Goal: Check status: Check status

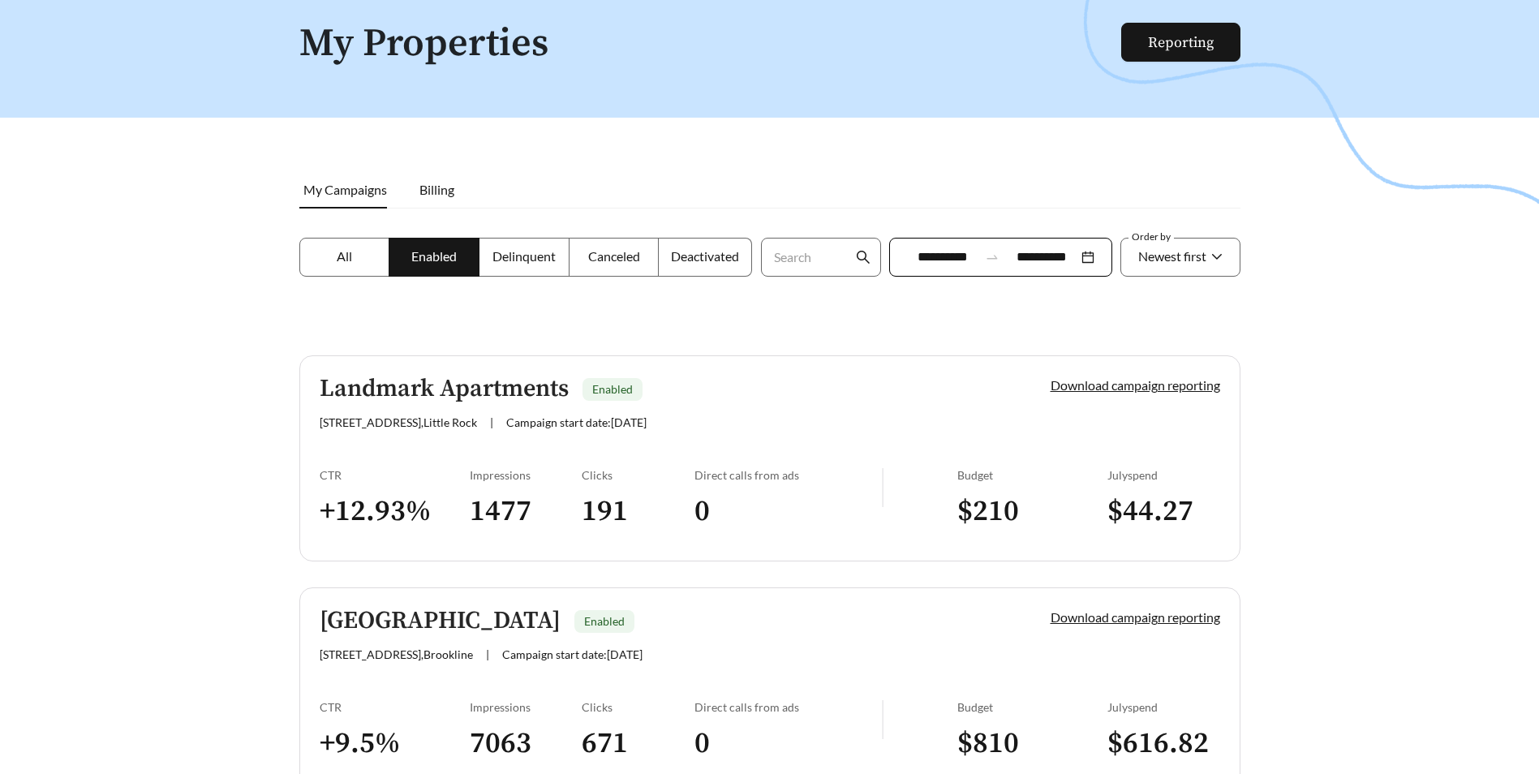
scroll to position [162, 0]
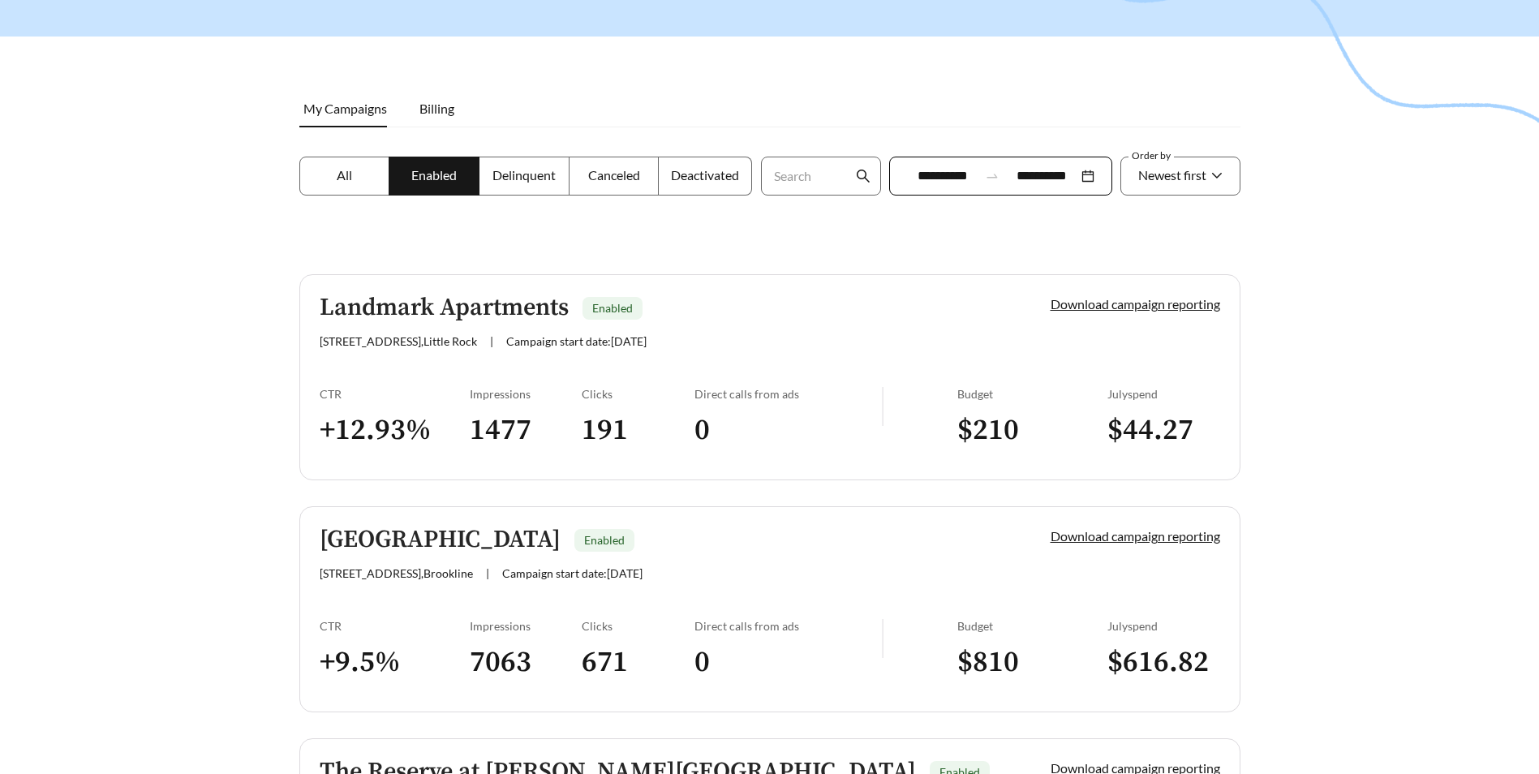
click at [346, 186] on label "All" at bounding box center [344, 176] width 91 height 39
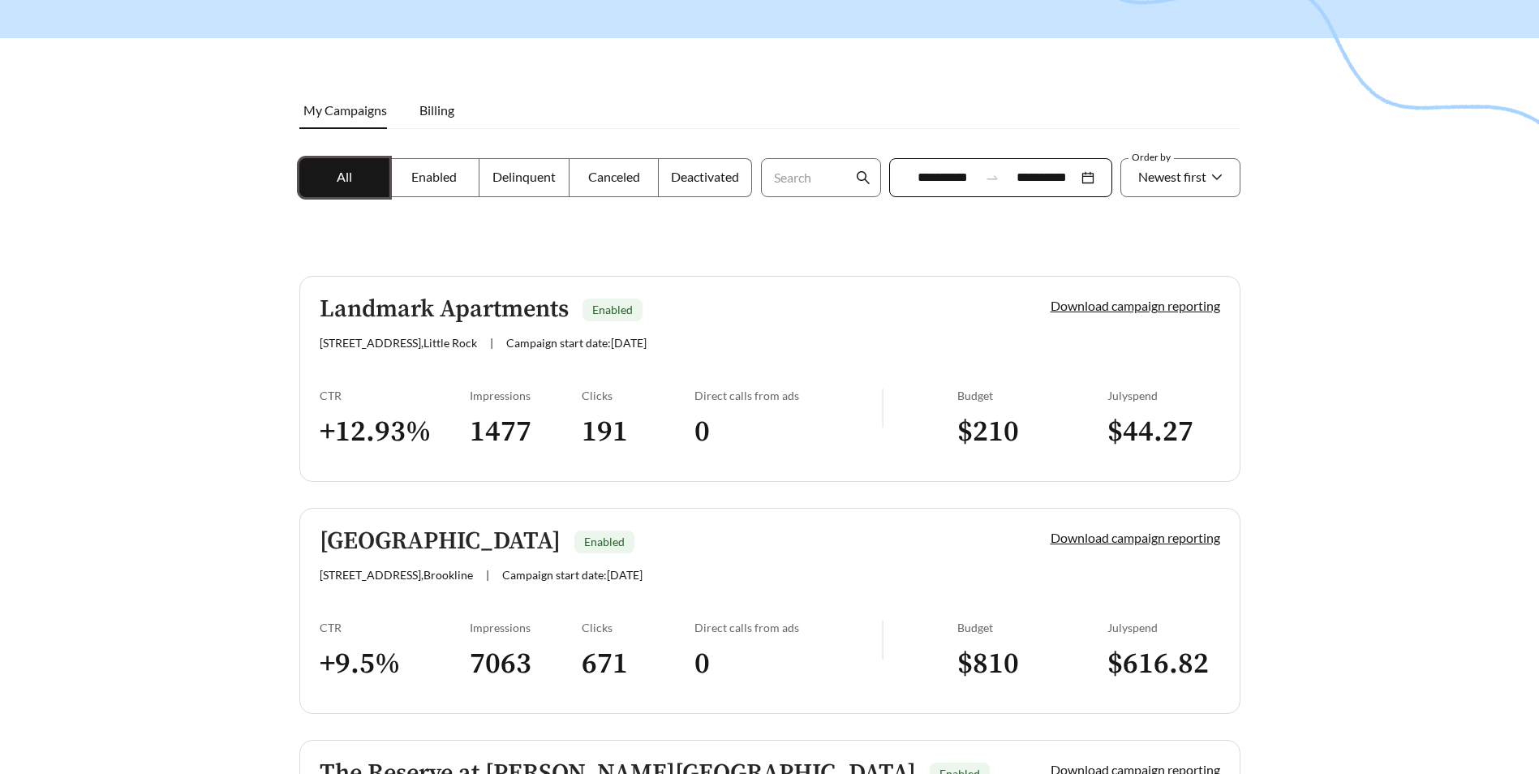
scroll to position [162, 0]
click at [405, 310] on h5 "Landmark Apartments" at bounding box center [444, 307] width 249 height 27
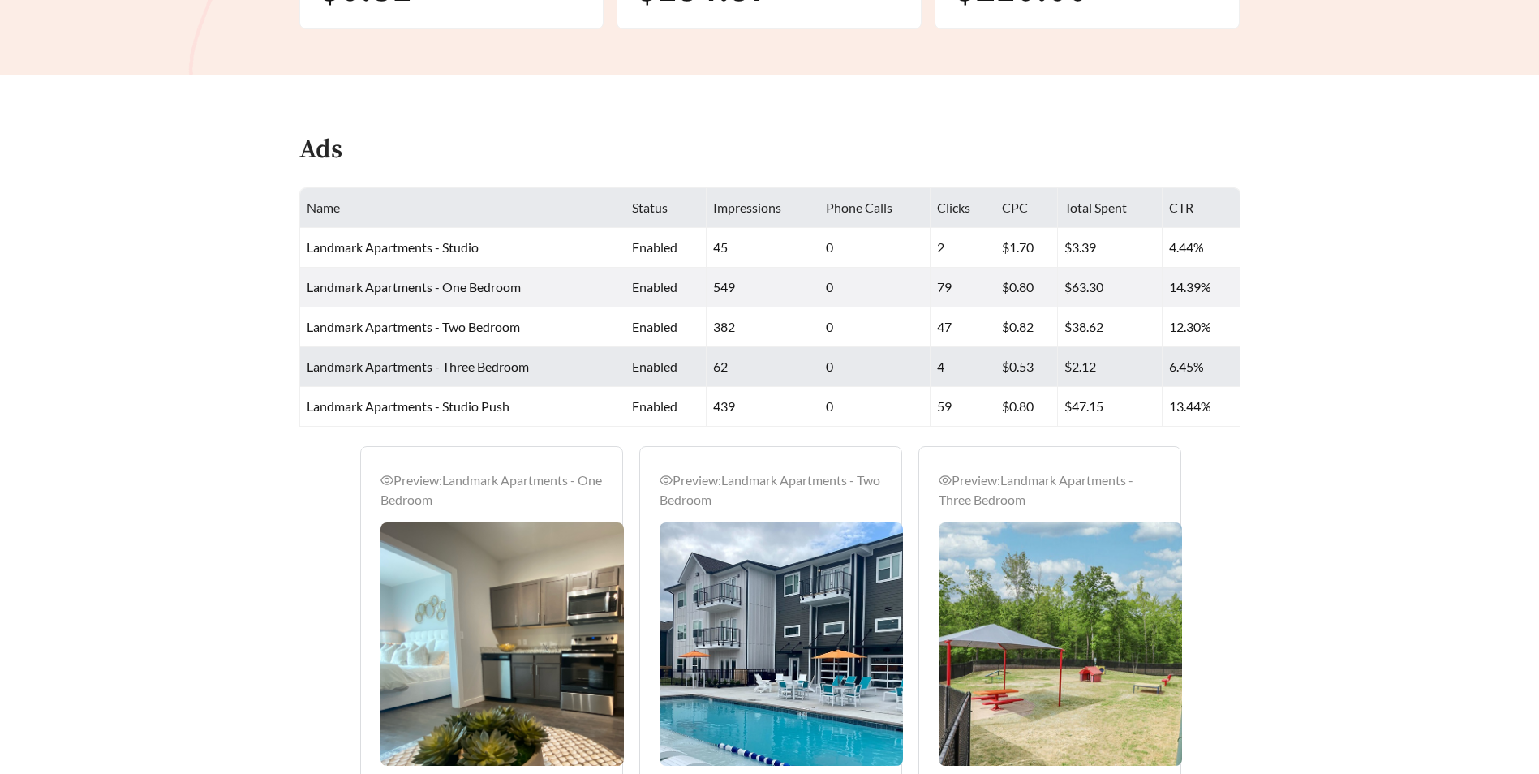
scroll to position [549, 0]
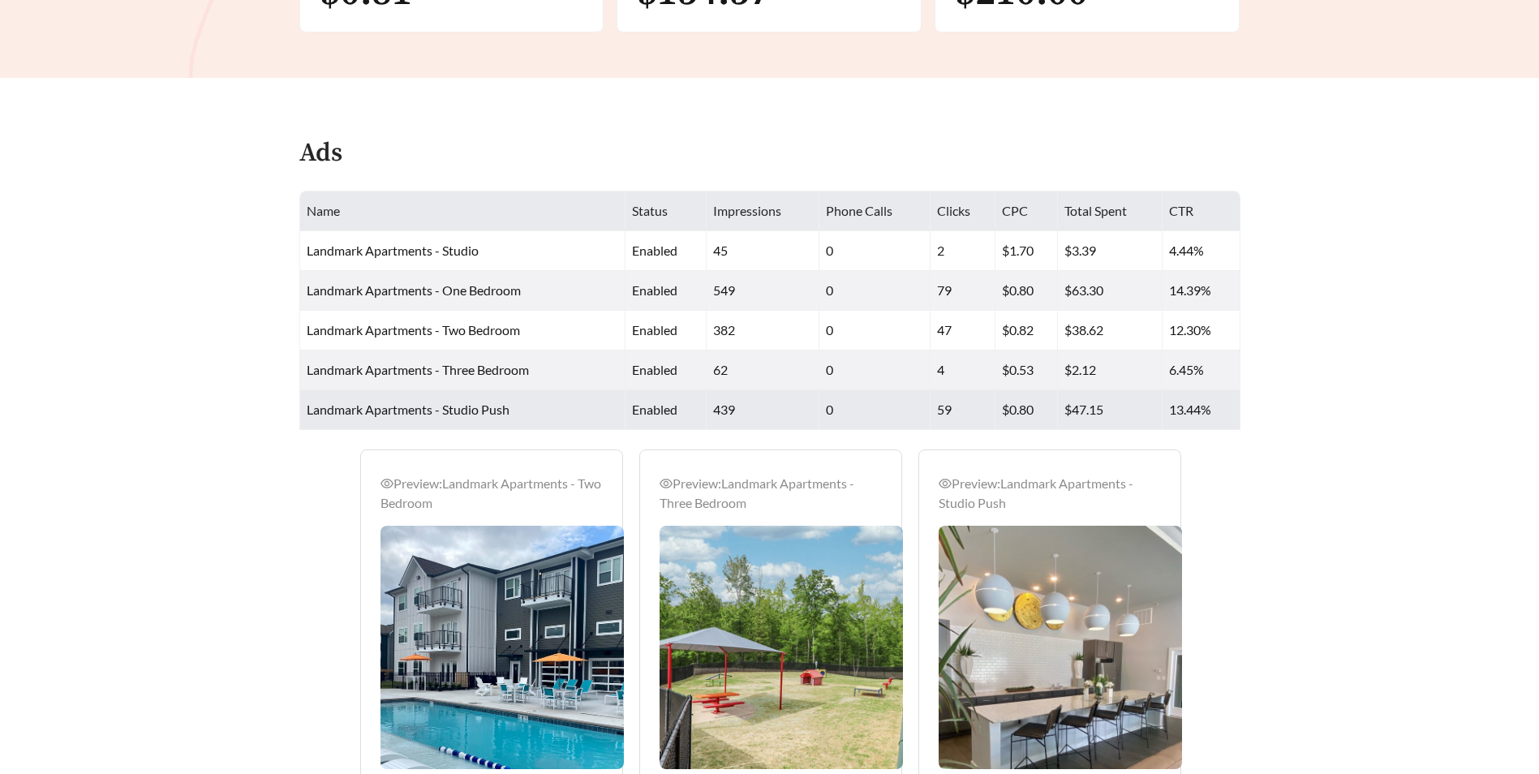
click at [390, 415] on span "Landmark Apartments - Studio Push" at bounding box center [408, 408] width 203 height 15
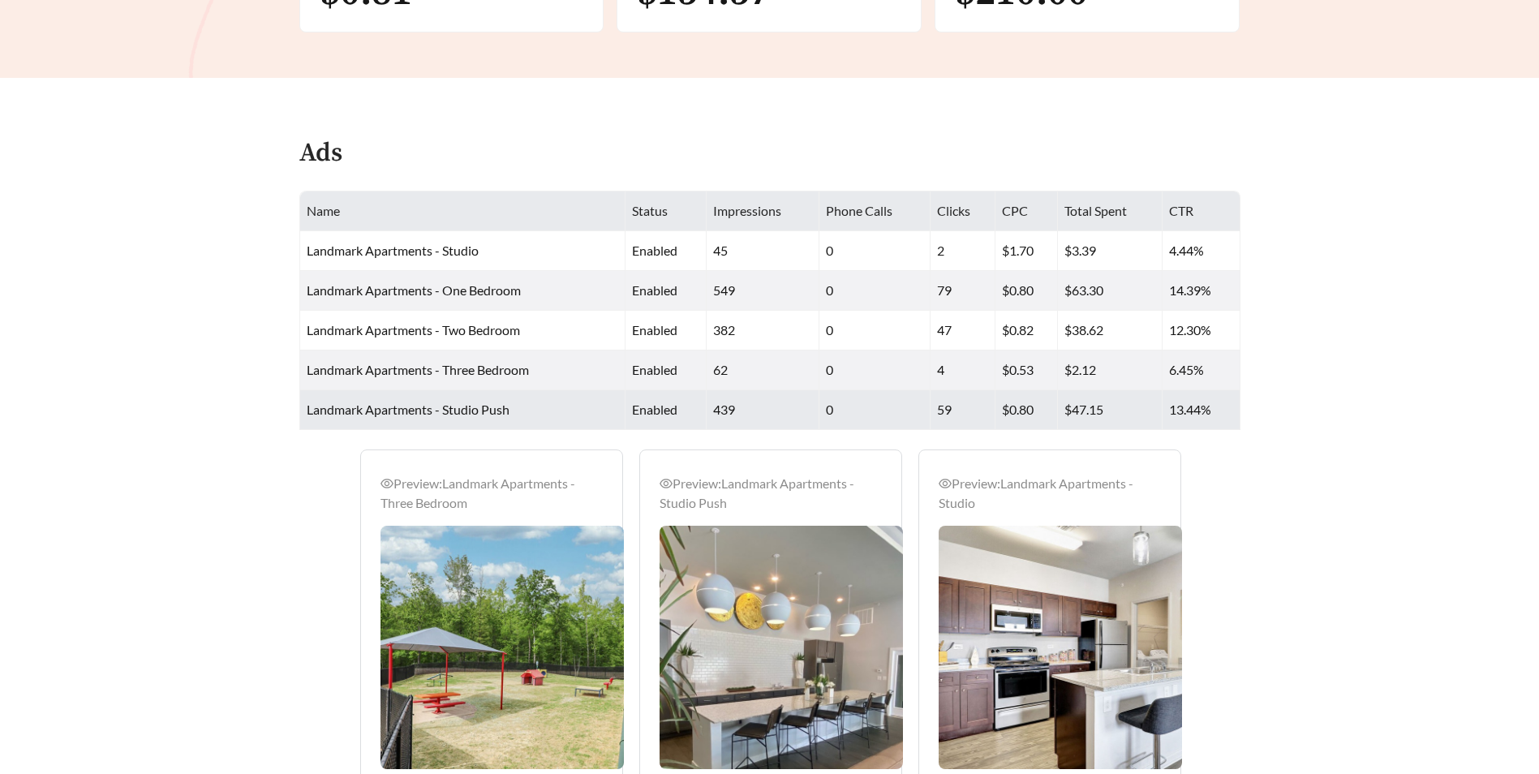
click at [421, 411] on span "Landmark Apartments - Studio Push" at bounding box center [408, 408] width 203 height 15
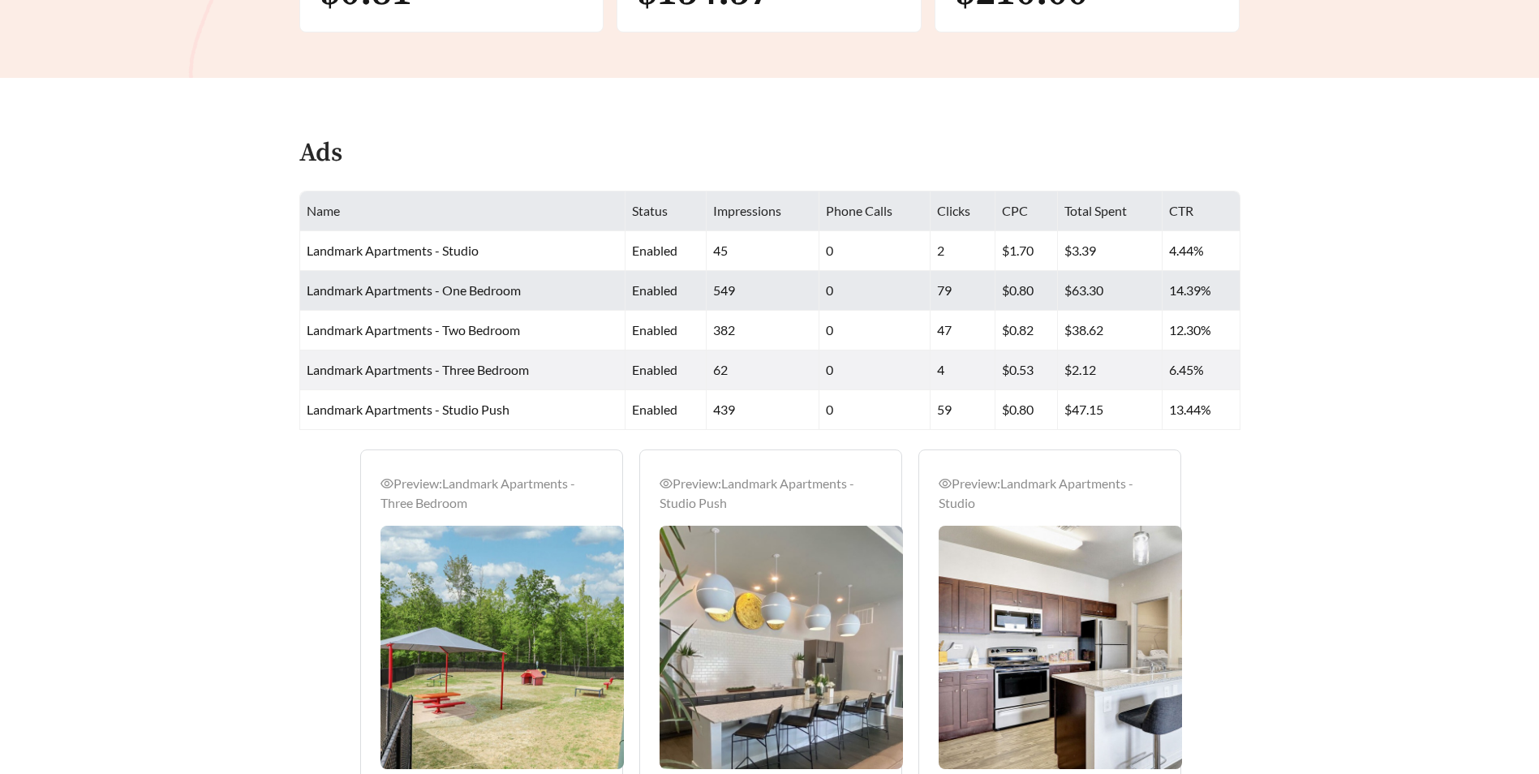
click at [413, 285] on span "Landmark Apartments - One Bedroom" at bounding box center [414, 289] width 214 height 15
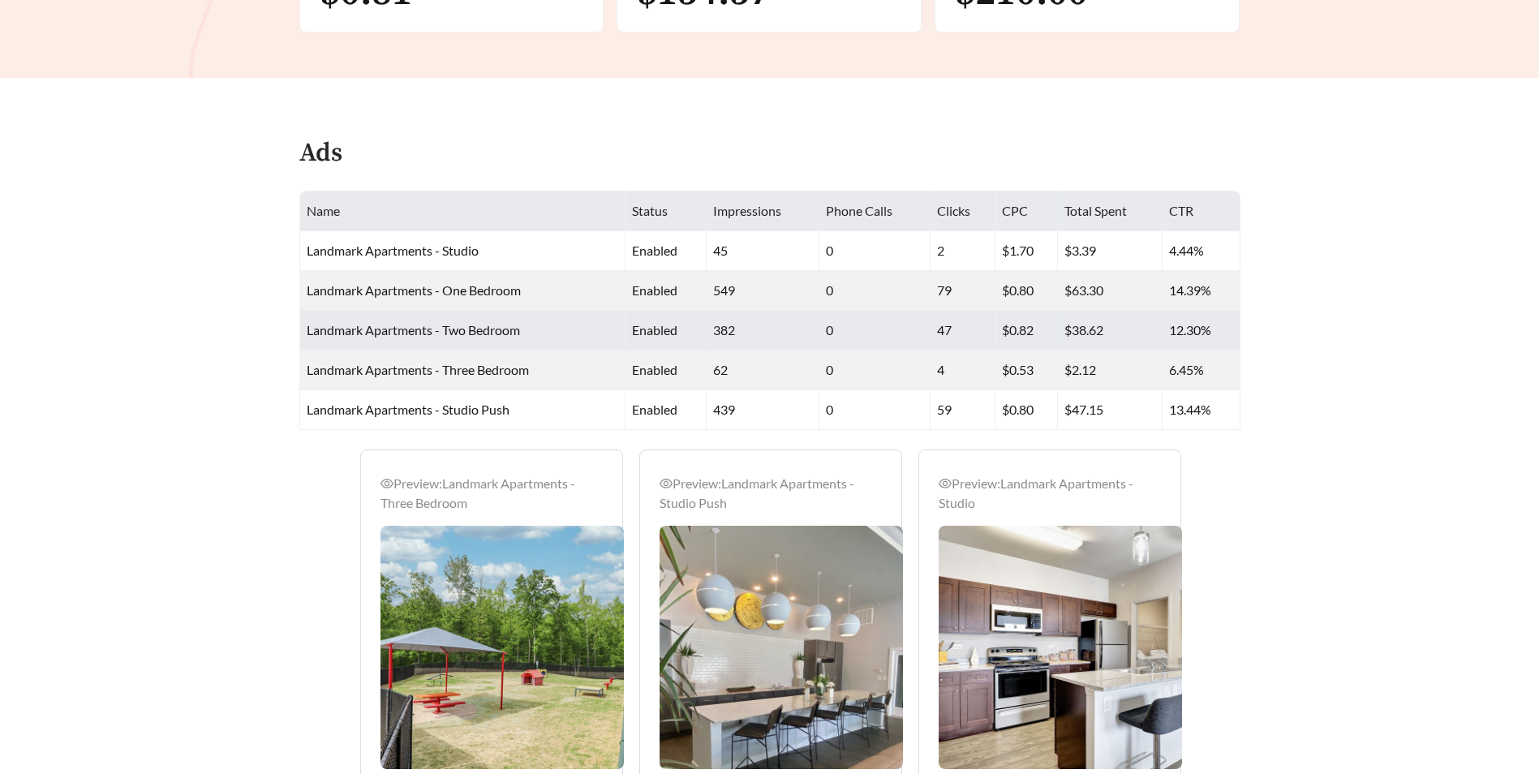
click at [414, 339] on td "Landmark Apartments - Two Bedroom" at bounding box center [462, 331] width 325 height 40
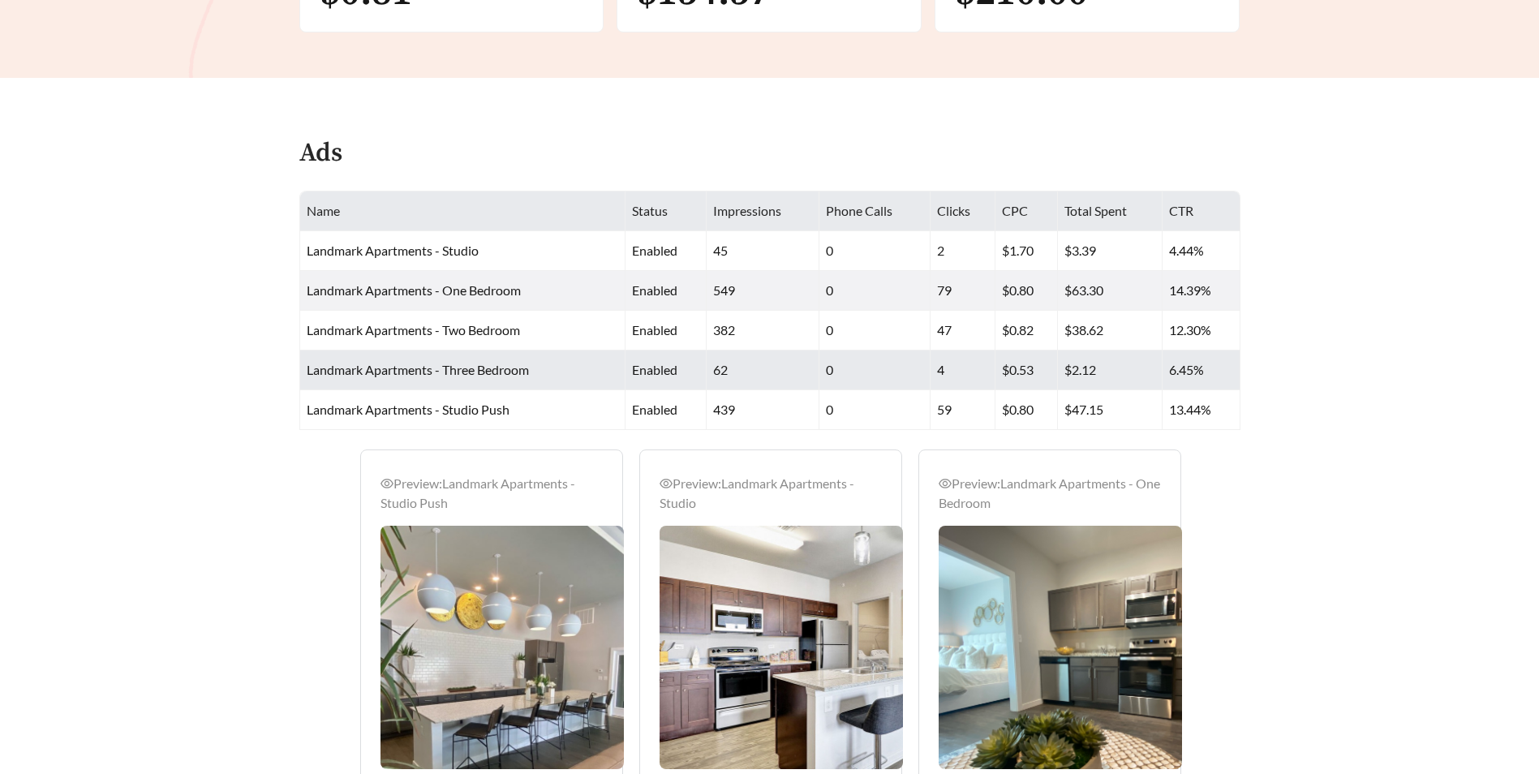
click at [419, 365] on span "Landmark Apartments - Three Bedroom" at bounding box center [418, 369] width 222 height 15
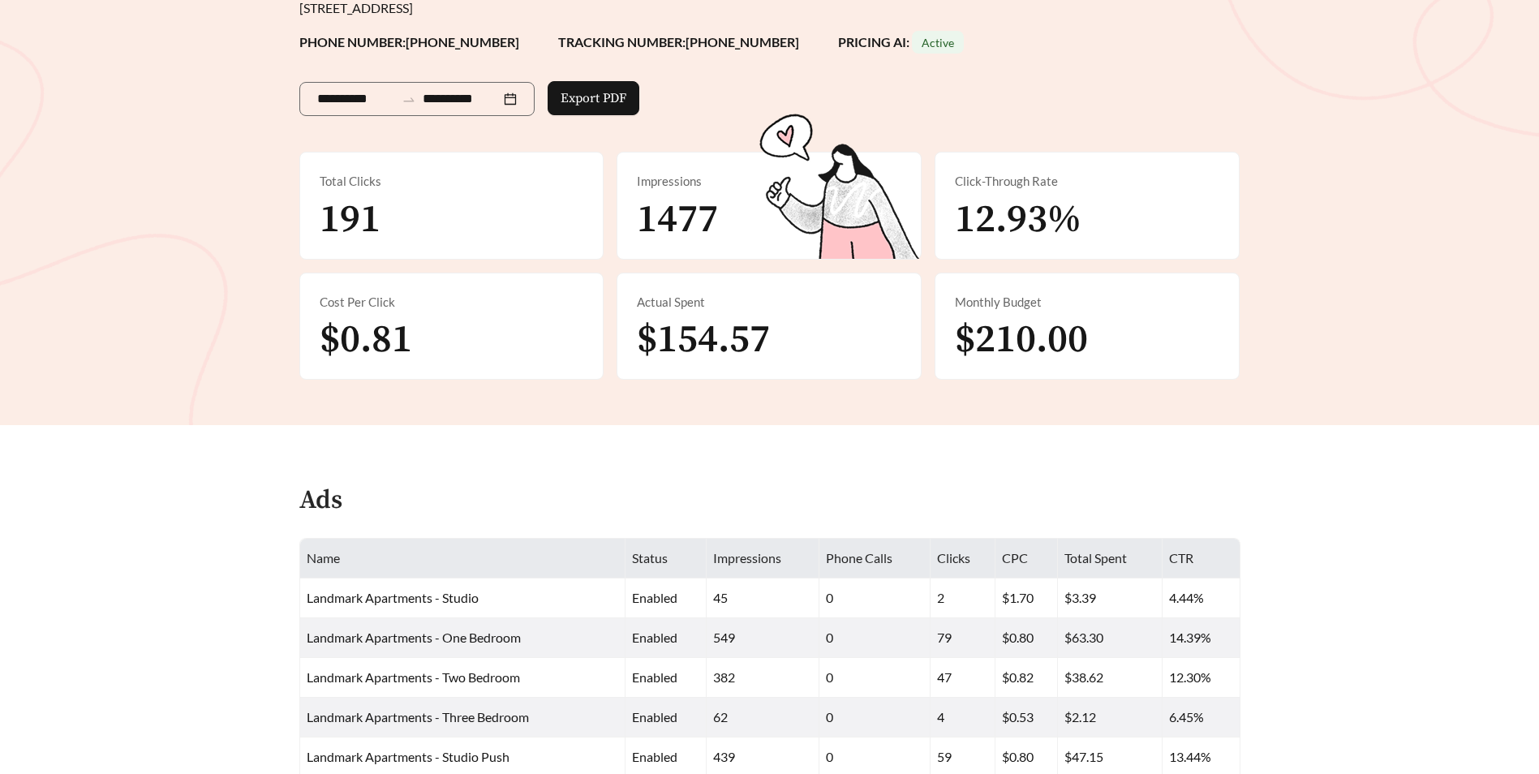
scroll to position [0, 0]
